Goal: Information Seeking & Learning: Learn about a topic

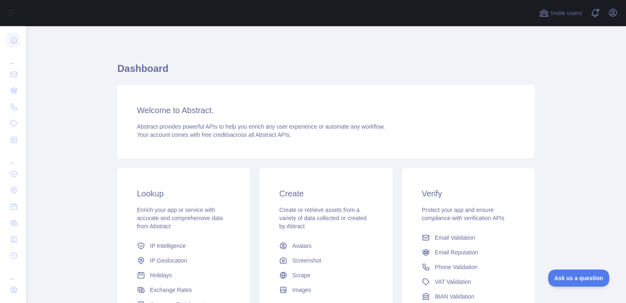
click at [429, 190] on h3 "Verify" at bounding box center [468, 193] width 93 height 11
click at [349, 196] on h3 "Create" at bounding box center [325, 193] width 93 height 11
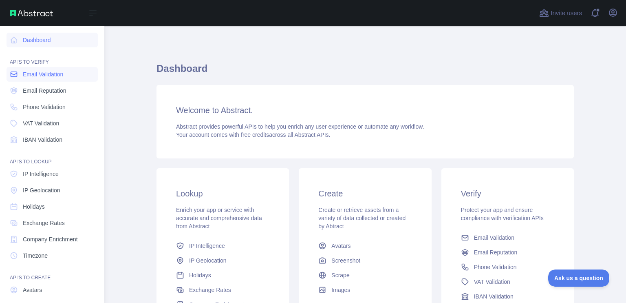
click at [31, 80] on link "Email Validation" at bounding box center [52, 74] width 91 height 15
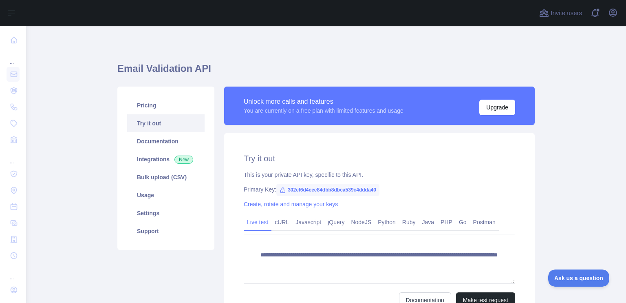
click at [322, 190] on span "302ef6d4eee84dbb8dbca539c4ddda40" at bounding box center [327, 189] width 103 height 12
copy span "302ef6d4eee84dbb8dbca539c4ddda40"
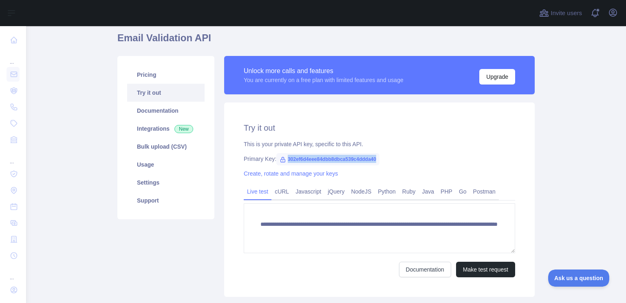
scroll to position [31, 0]
click at [380, 189] on link "Python" at bounding box center [387, 190] width 24 height 13
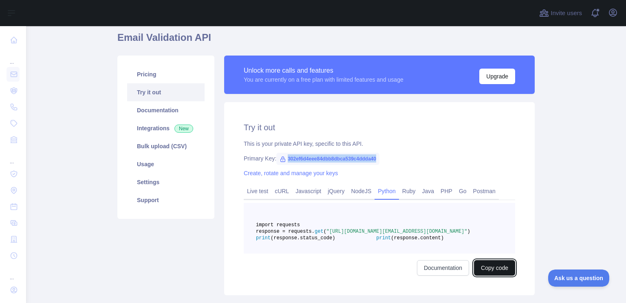
click at [478, 275] on button "Copy code" at bounding box center [494, 267] width 41 height 15
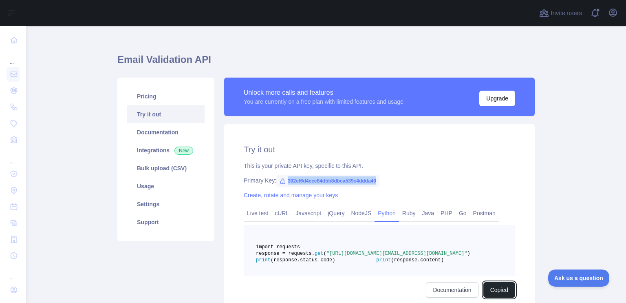
scroll to position [8, 0]
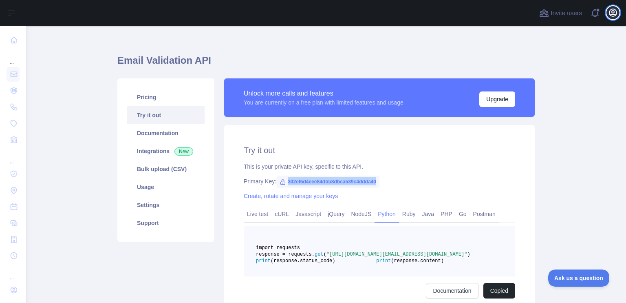
click at [615, 18] on button "Open user menu" at bounding box center [613, 12] width 13 height 13
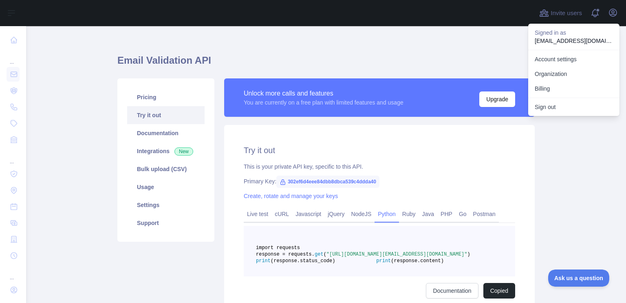
click at [437, 45] on div "Email Validation API Pricing Try it out Documentation Integrations New Bulk upl…" at bounding box center [326, 184] width 418 height 292
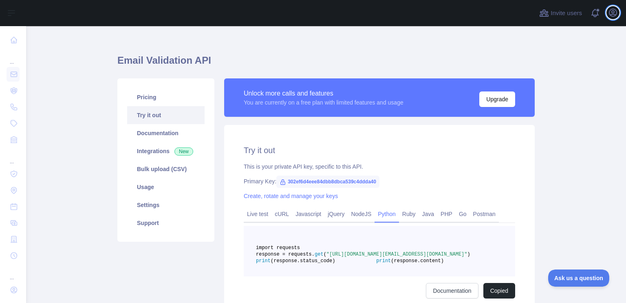
scroll to position [33, 0]
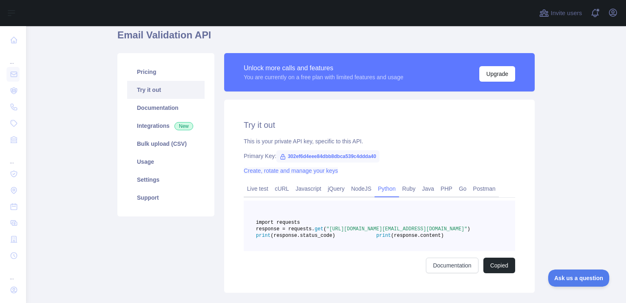
click at [298, 172] on link "Create, rotate and manage your keys" at bounding box center [291, 170] width 94 height 7
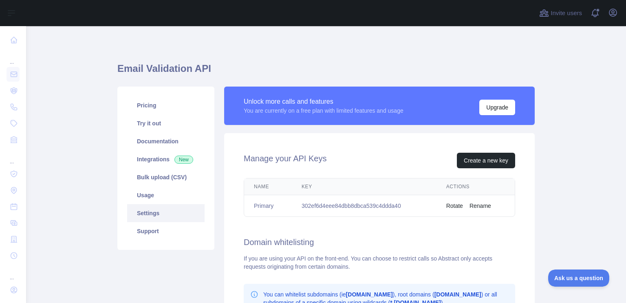
click at [344, 207] on td "302ef6d4eee84dbb8dbca539c4ddda40" at bounding box center [364, 206] width 145 height 22
copy td "302ef6d4eee84dbb8dbca539c4ddda40"
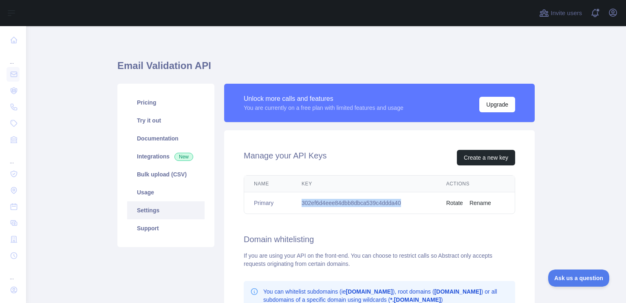
scroll to position [2, 0]
click at [165, 107] on link "Pricing" at bounding box center [165, 103] width 77 height 18
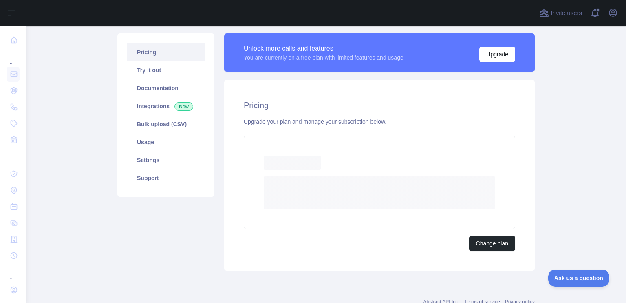
scroll to position [55, 0]
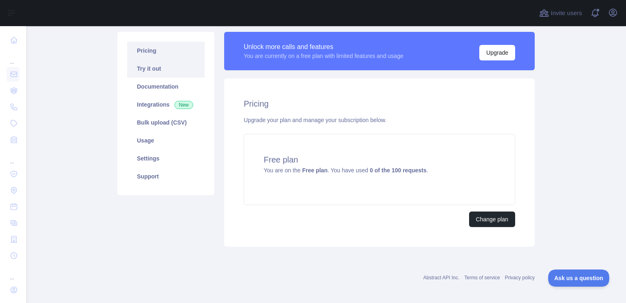
click at [155, 75] on link "Try it out" at bounding box center [165, 69] width 77 height 18
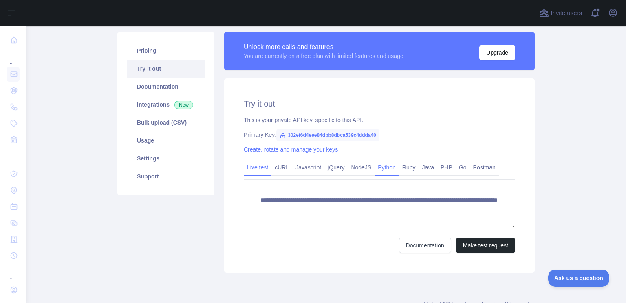
click at [388, 164] on link "Python" at bounding box center [387, 167] width 24 height 13
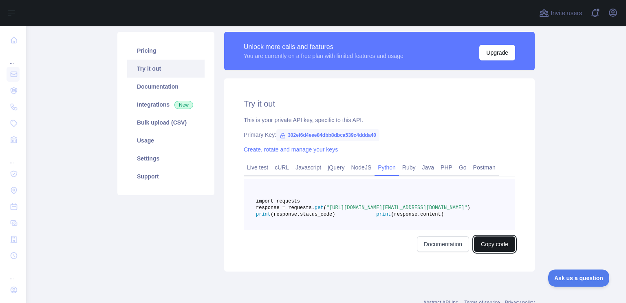
click at [480, 252] on button "Copy code" at bounding box center [494, 243] width 41 height 15
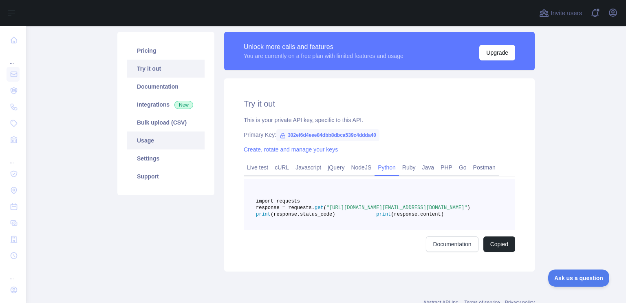
click at [162, 146] on link "Usage" at bounding box center [165, 140] width 77 height 18
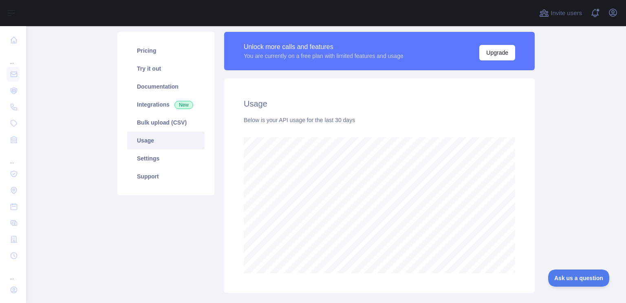
scroll to position [276, 594]
click at [158, 156] on link "Settings" at bounding box center [165, 158] width 77 height 18
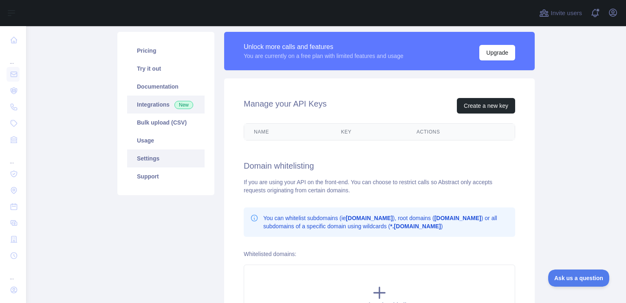
click at [144, 106] on link "Integrations New" at bounding box center [165, 104] width 77 height 18
